Goal: Check status: Check status

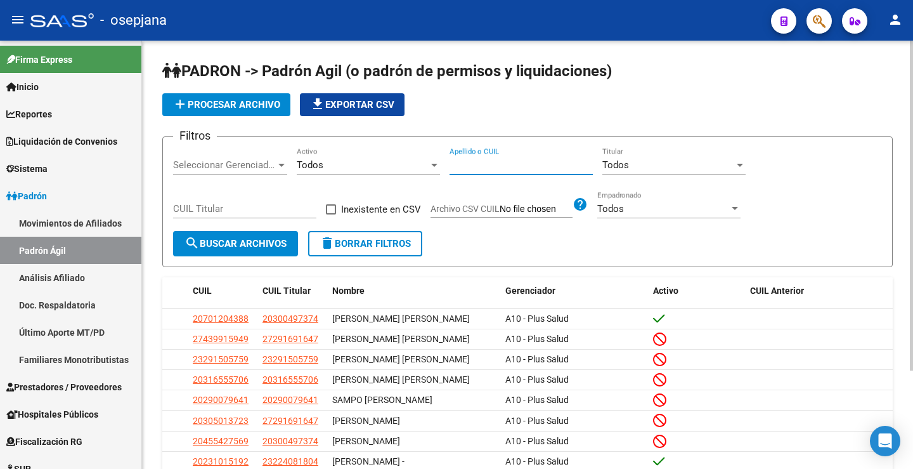
paste input "40391500"
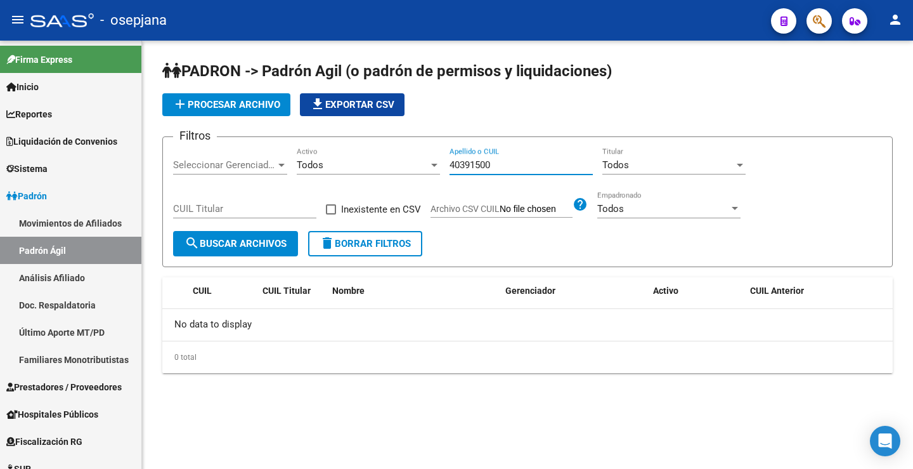
type input "40391500"
click at [329, 169] on div "Todos" at bounding box center [363, 164] width 132 height 11
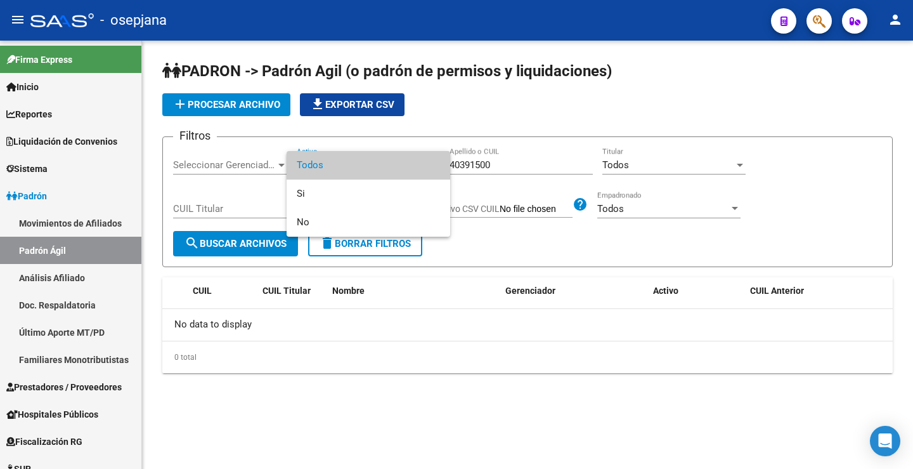
click at [330, 162] on span "Todos" at bounding box center [368, 165] width 143 height 29
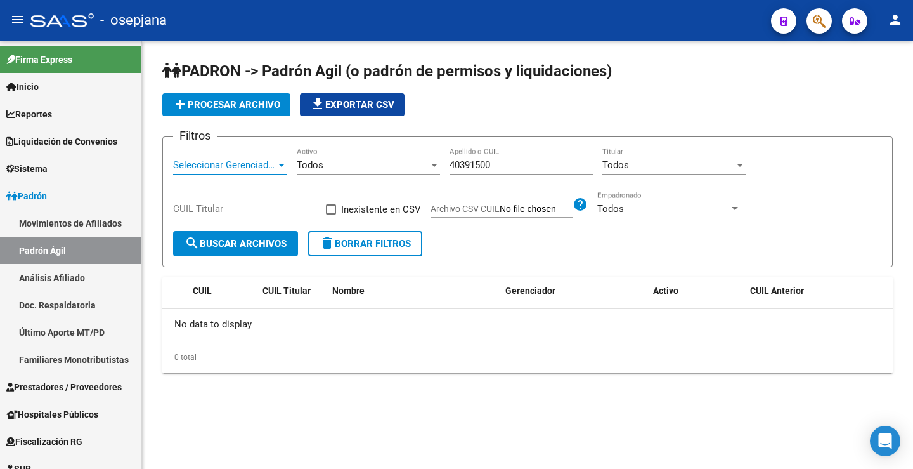
click at [233, 169] on span "Seleccionar Gerenciador" at bounding box center [224, 164] width 103 height 11
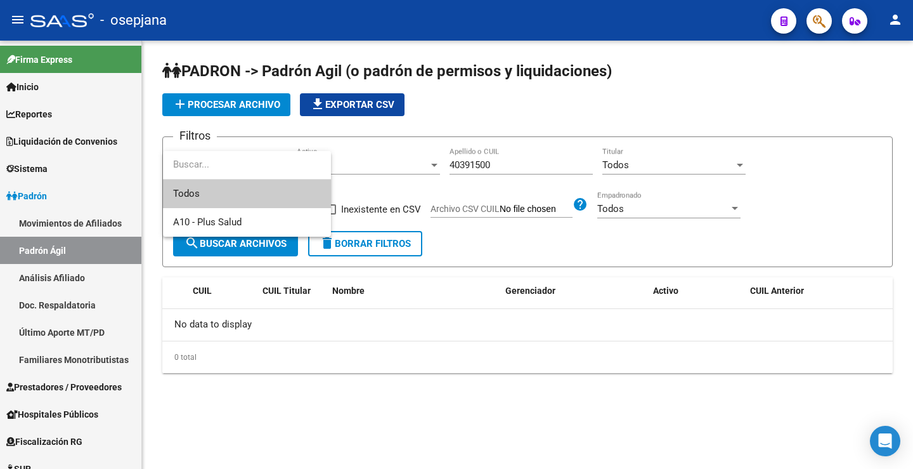
click at [235, 154] on input "dropdown search" at bounding box center [247, 164] width 168 height 29
drag, startPoint x: 320, startPoint y: 146, endPoint x: 436, endPoint y: 155, distance: 115.8
click at [321, 145] on div at bounding box center [456, 234] width 913 height 469
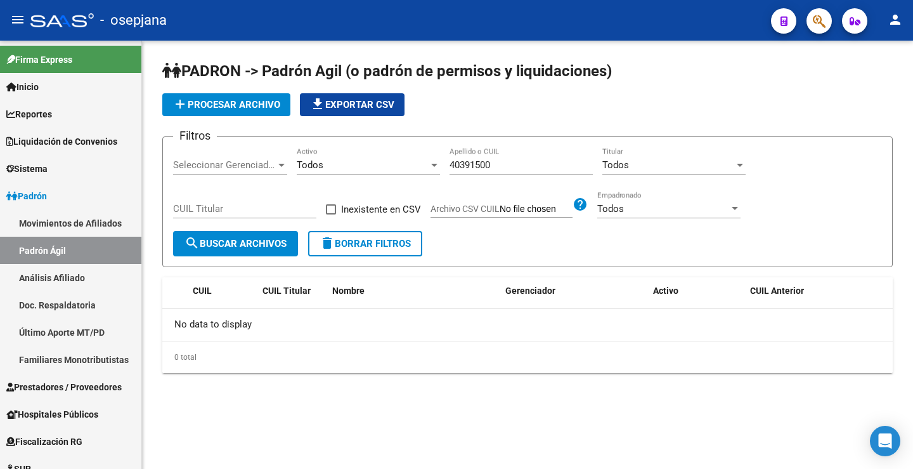
click at [504, 161] on input "40391500" at bounding box center [521, 164] width 143 height 11
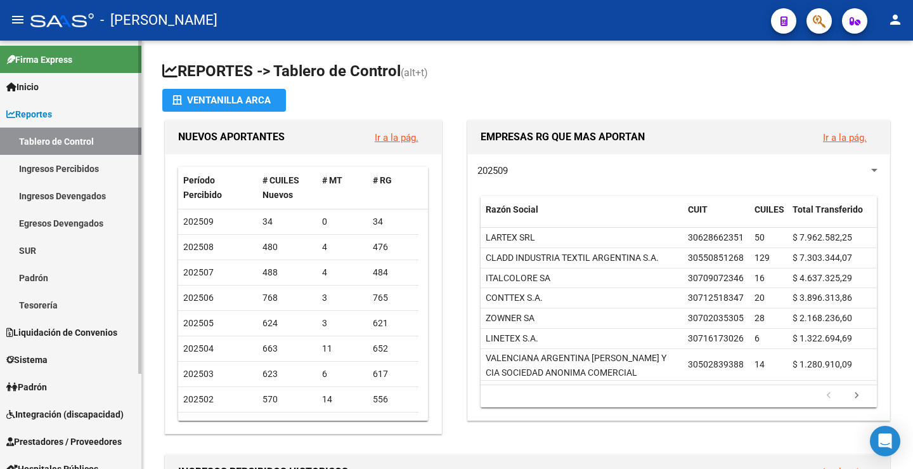
click at [29, 382] on span "Padrón" at bounding box center [26, 387] width 41 height 14
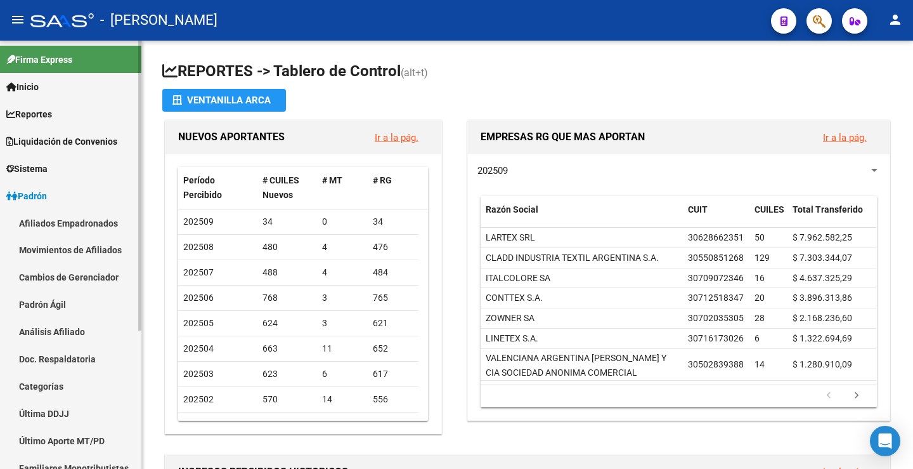
click at [68, 303] on link "Padrón Ágil" at bounding box center [70, 304] width 141 height 27
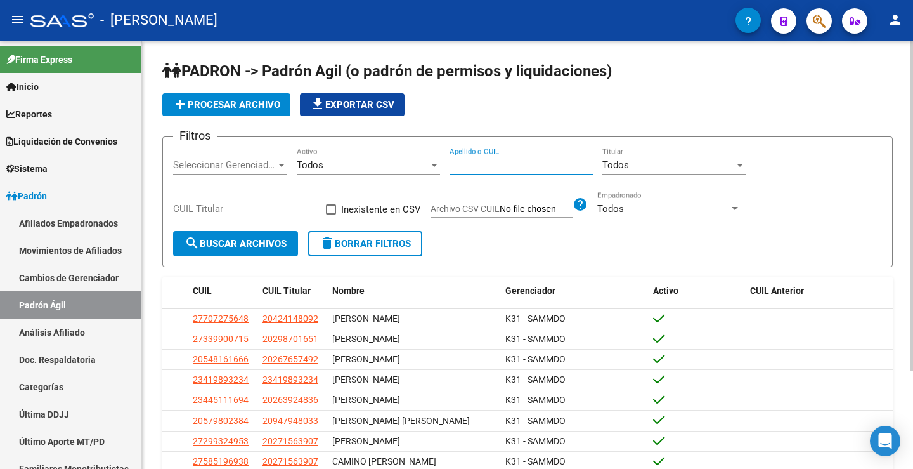
paste input "94611157"
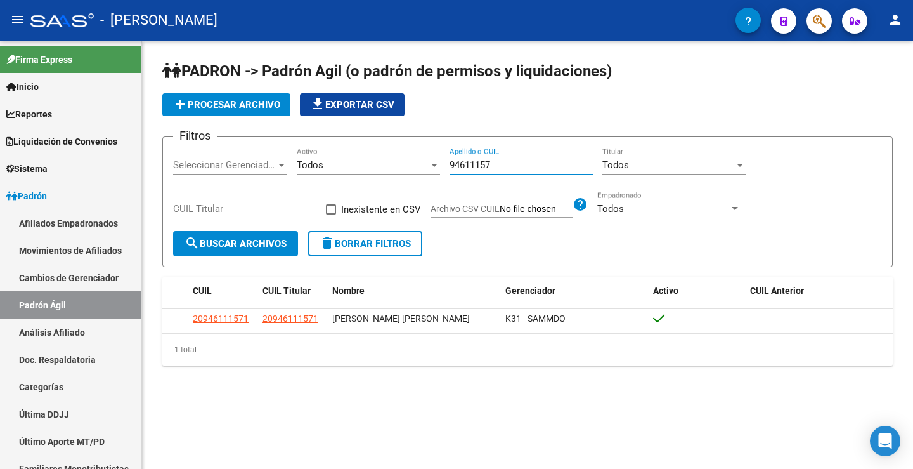
drag, startPoint x: 441, startPoint y: 176, endPoint x: 474, endPoint y: 167, distance: 34.1
click at [403, 174] on div "Filtros Seleccionar Gerenciador Seleccionar Gerenciador Todos Activo 94611157 A…" at bounding box center [527, 189] width 709 height 84
drag, startPoint x: 517, startPoint y: 162, endPoint x: 481, endPoint y: 169, distance: 36.7
click at [481, 169] on input "94611157" at bounding box center [521, 164] width 143 height 11
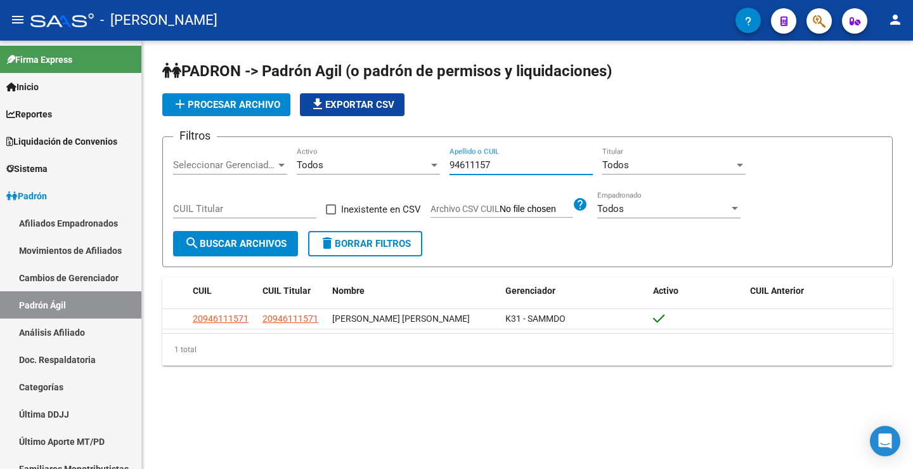
paste input "34308904"
drag, startPoint x: 514, startPoint y: 165, endPoint x: 409, endPoint y: 161, distance: 104.7
click at [406, 162] on div "Filtros Seleccionar Gerenciador Seleccionar Gerenciador Todos Activo 34308904 A…" at bounding box center [527, 189] width 709 height 84
paste input "41215661"
drag, startPoint x: 512, startPoint y: 163, endPoint x: 429, endPoint y: 156, distance: 83.4
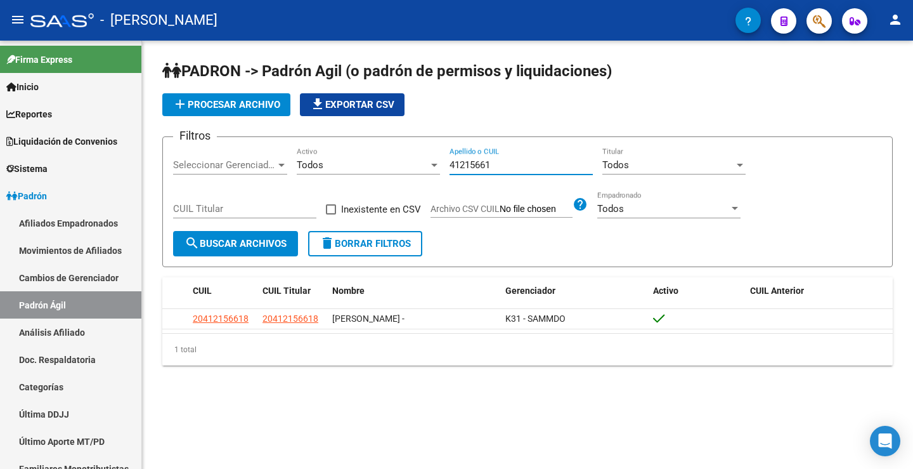
click at [429, 157] on div "Filtros Seleccionar Gerenciador Seleccionar Gerenciador Todos Activo 41215661 A…" at bounding box center [527, 189] width 709 height 84
paste input "28080269"
click at [514, 164] on input "28080269" at bounding box center [521, 164] width 143 height 11
paste input "30897067"
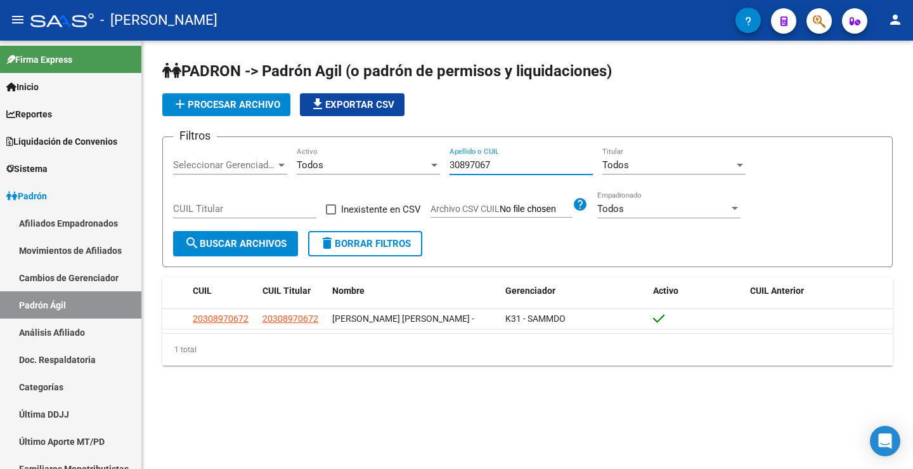
drag, startPoint x: 530, startPoint y: 160, endPoint x: 397, endPoint y: 164, distance: 133.2
click at [397, 165] on div "Filtros Seleccionar Gerenciador Seleccionar Gerenciador Todos Activo 30897067 A…" at bounding box center [527, 189] width 709 height 84
paste input "3122140"
drag, startPoint x: 510, startPoint y: 165, endPoint x: 427, endPoint y: 171, distance: 83.8
click at [427, 171] on div "Filtros Seleccionar Gerenciador Seleccionar Gerenciador Todos Activo 33122140 A…" at bounding box center [527, 189] width 709 height 84
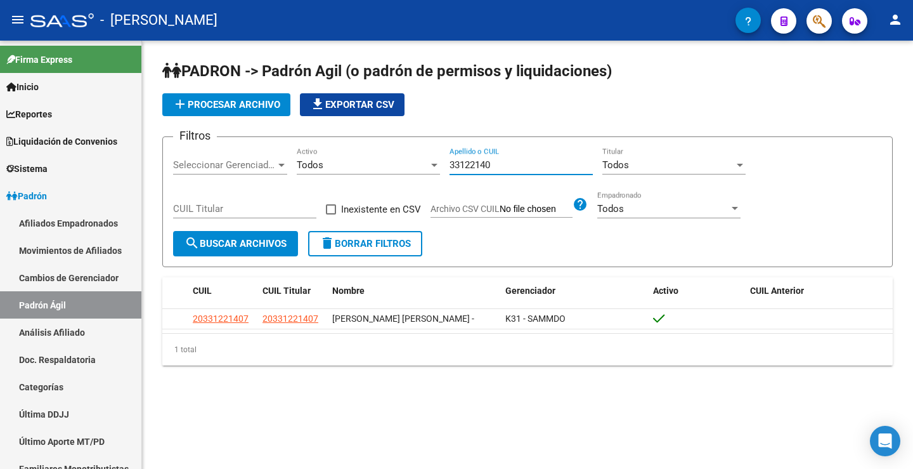
paste input "27637645"
drag, startPoint x: 513, startPoint y: 167, endPoint x: 453, endPoint y: 157, distance: 61.1
click at [446, 158] on div "Filtros Seleccionar Gerenciador Seleccionar Gerenciador Todos Activo 27637645 A…" at bounding box center [527, 189] width 709 height 84
paste input "36900303"
drag, startPoint x: 524, startPoint y: 160, endPoint x: 474, endPoint y: 162, distance: 50.1
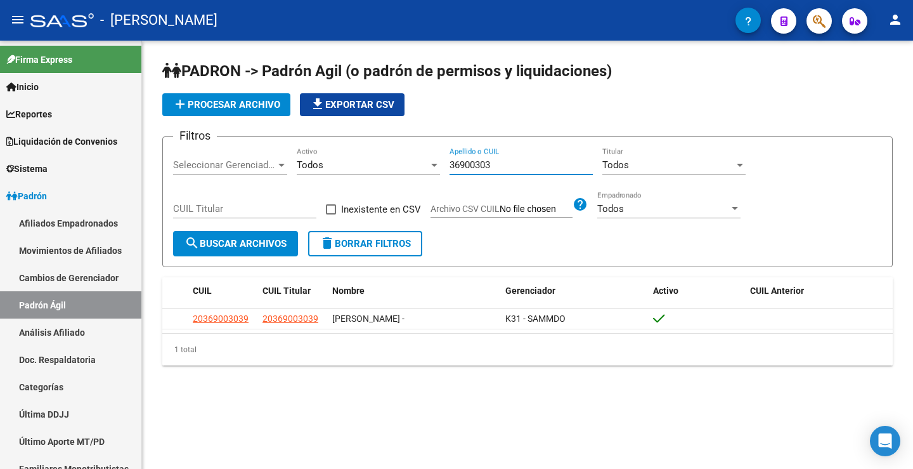
click at [431, 159] on div "Filtros Seleccionar Gerenciador Seleccionar Gerenciador Todos Activo 36900303 A…" at bounding box center [527, 189] width 709 height 84
paste input "1554329"
drag, startPoint x: 523, startPoint y: 163, endPoint x: 413, endPoint y: 160, distance: 109.7
click at [413, 160] on div "Filtros Seleccionar Gerenciador Seleccionar Gerenciador Todos Activo 31554329 A…" at bounding box center [527, 189] width 709 height 84
paste input "40186418"
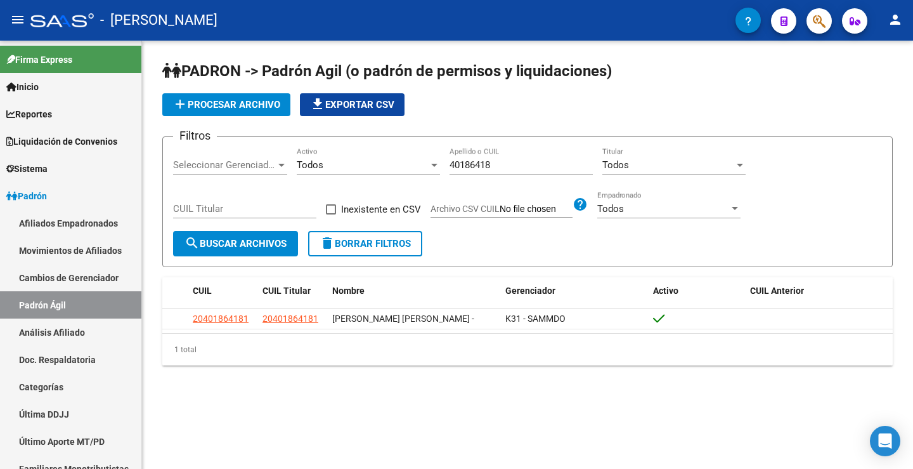
drag, startPoint x: 496, startPoint y: 161, endPoint x: 437, endPoint y: 155, distance: 58.7
click at [439, 155] on div "Filtros Seleccionar Gerenciador Seleccionar Gerenciador Todos Activo 40186418 A…" at bounding box center [527, 189] width 709 height 84
drag, startPoint x: 507, startPoint y: 167, endPoint x: 441, endPoint y: 165, distance: 66.0
click at [441, 165] on app-bool-drop-down "Todos Activo" at bounding box center [373, 164] width 153 height 11
click at [515, 171] on div "40186418 Apellido o CUIL" at bounding box center [521, 160] width 143 height 27
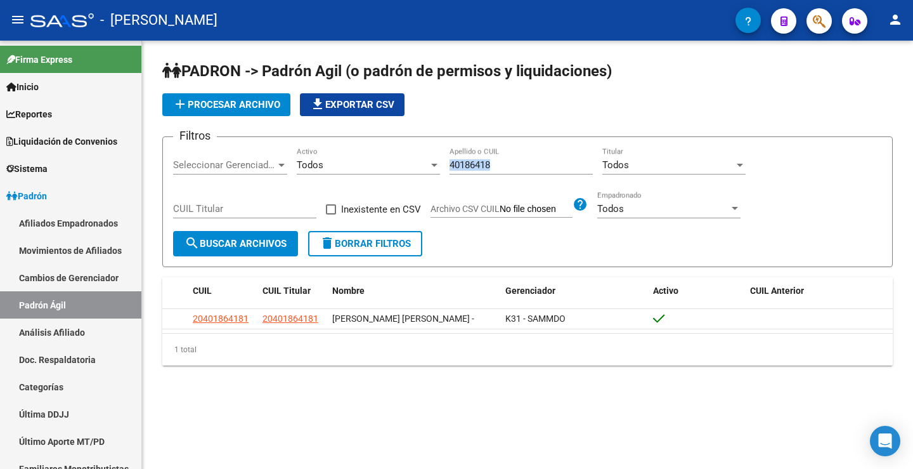
click at [515, 171] on div "40186418 Apellido o CUIL" at bounding box center [521, 160] width 143 height 27
click at [512, 167] on input "40186418" at bounding box center [521, 164] width 143 height 11
paste input "34320119"
type input "34320119"
